Goal: Transaction & Acquisition: Subscribe to service/newsletter

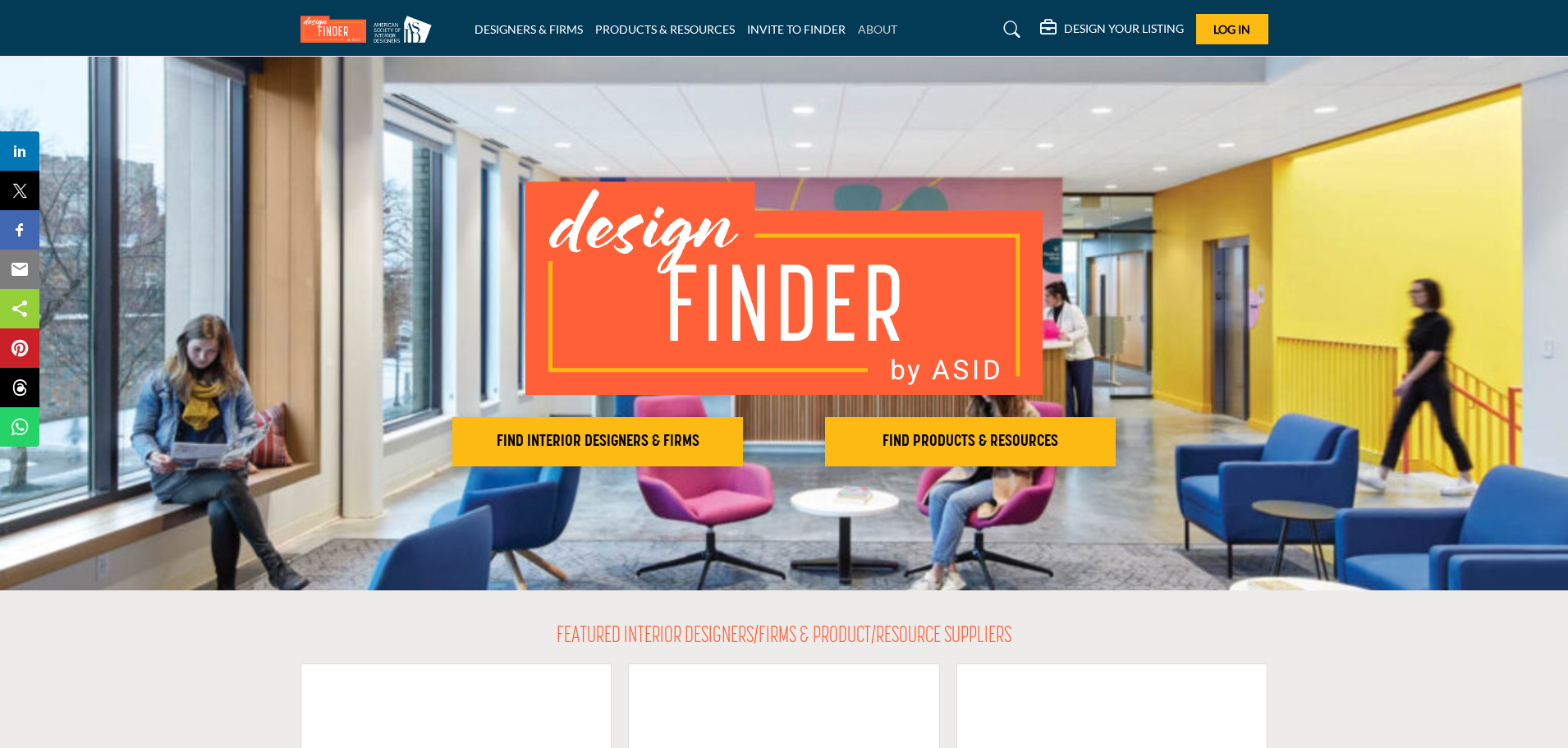
click at [875, 30] on link "ABOUT" at bounding box center [878, 29] width 39 height 14
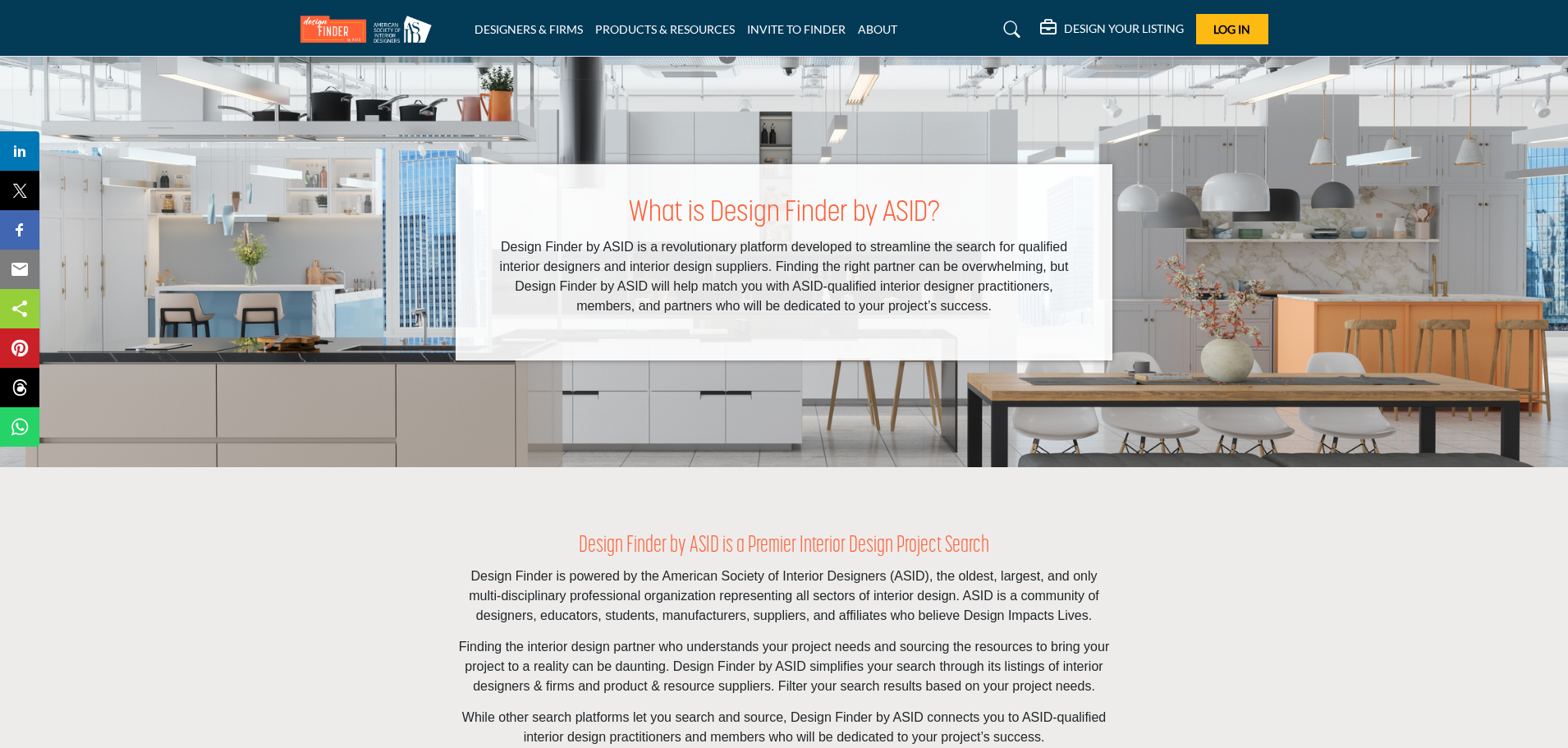
click at [1121, 28] on h5 "DESIGN YOUR LISTING" at bounding box center [1124, 28] width 120 height 14
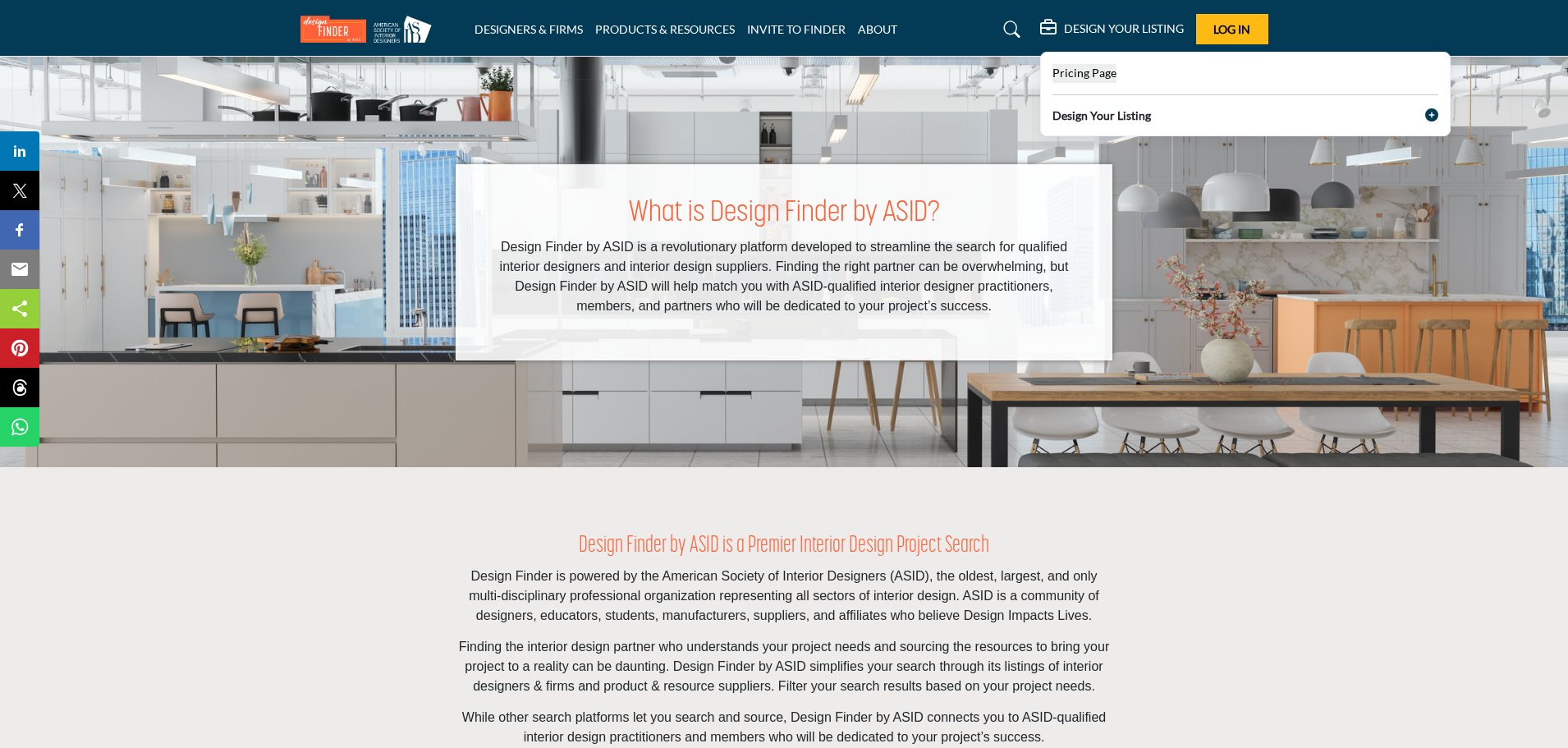
click at [1082, 74] on span "Pricing Page" at bounding box center [1085, 72] width 64 height 14
